Goal: Task Accomplishment & Management: Use online tool/utility

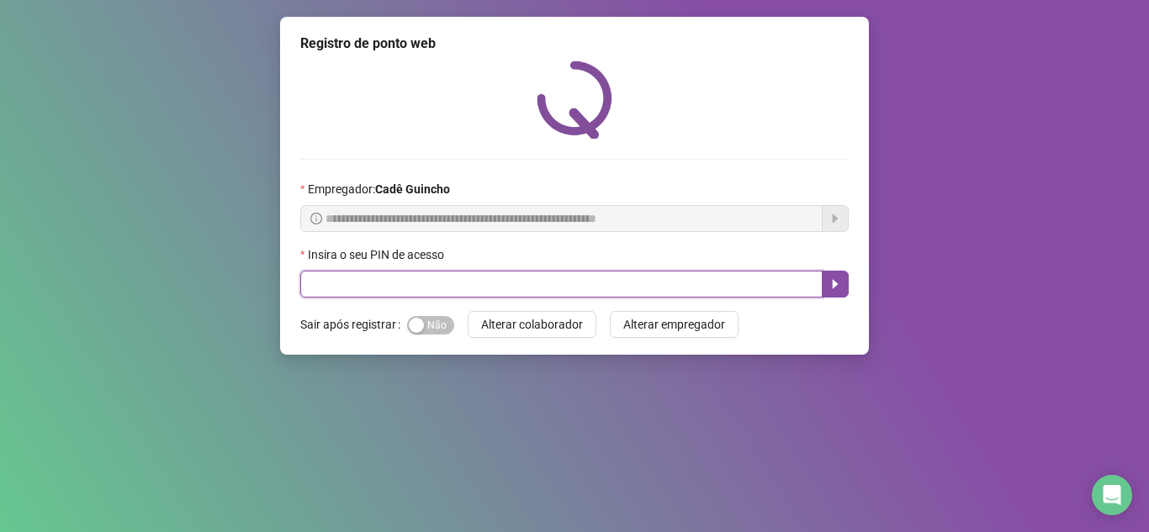
click at [423, 281] on input "text" at bounding box center [561, 284] width 522 height 27
click at [372, 281] on input "text" at bounding box center [561, 284] width 522 height 27
click at [316, 291] on input "text" at bounding box center [561, 284] width 522 height 27
type input "*"
type input "*****"
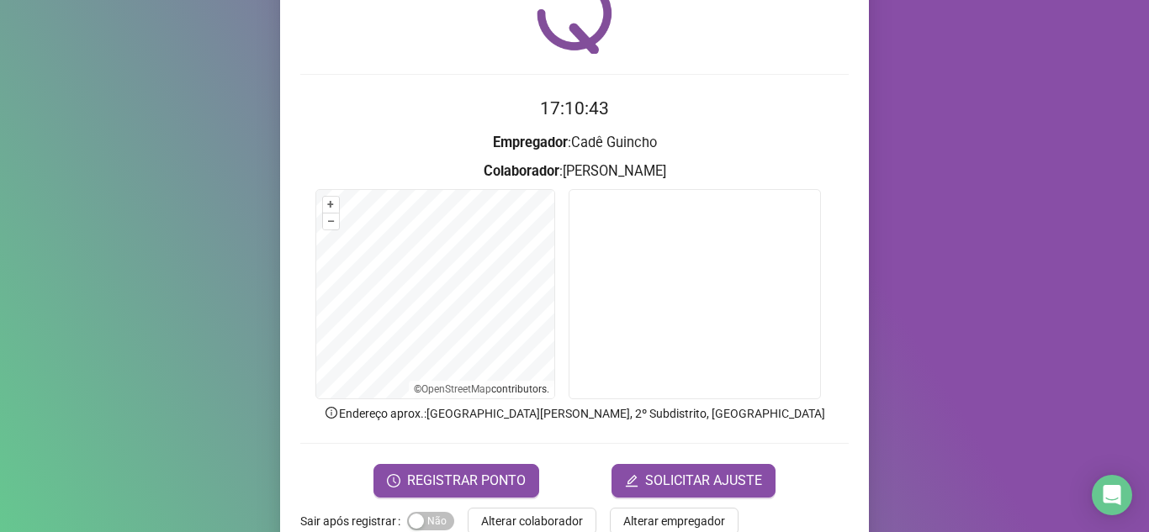
scroll to position [124, 0]
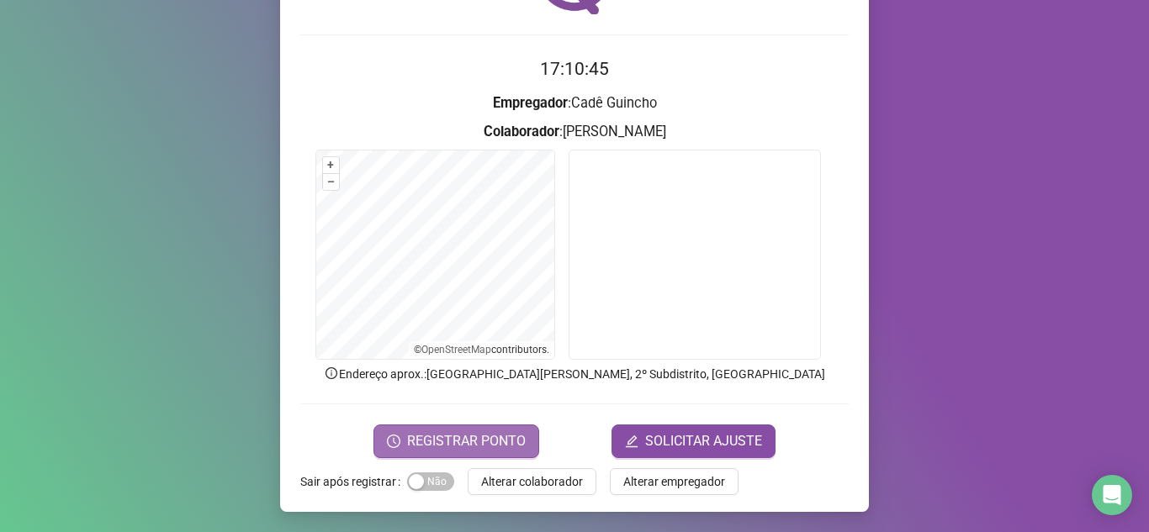
click at [436, 437] on span "REGISTRAR PONTO" at bounding box center [466, 441] width 119 height 20
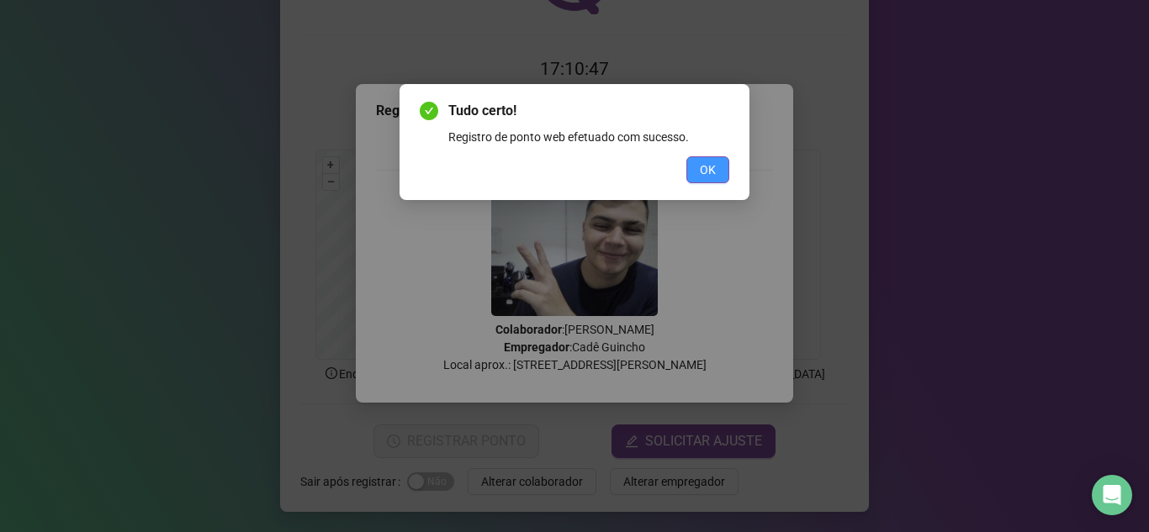
click at [722, 175] on button "OK" at bounding box center [707, 169] width 43 height 27
